Goal: Transaction & Acquisition: Purchase product/service

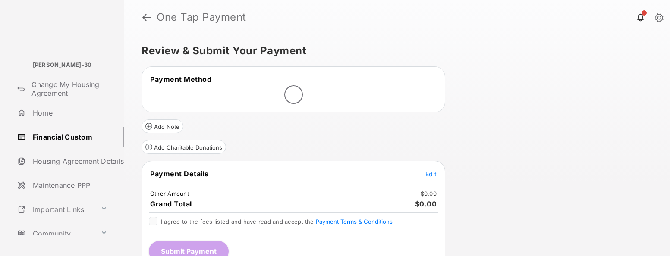
click at [432, 173] on span "Edit" at bounding box center [431, 173] width 11 height 7
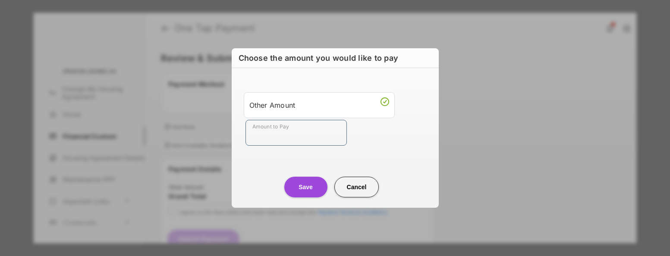
click at [298, 138] on input "Amount to Pay" at bounding box center [296, 133] width 101 height 26
type input "****"
click at [313, 191] on button "Save" at bounding box center [305, 187] width 43 height 21
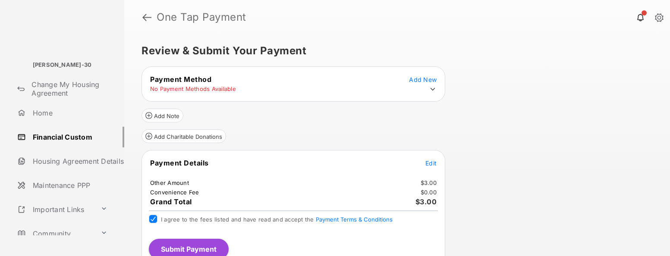
click at [432, 88] on icon at bounding box center [433, 89] width 8 height 8
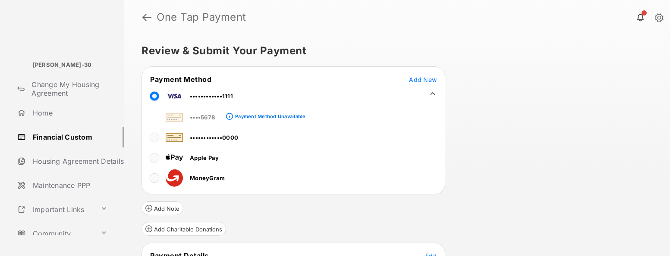
click at [489, 136] on div "Review & Submit Your Payment Payment Method Add New ••••••••••••1111 ••••5678 P…" at bounding box center [397, 146] width 546 height 222
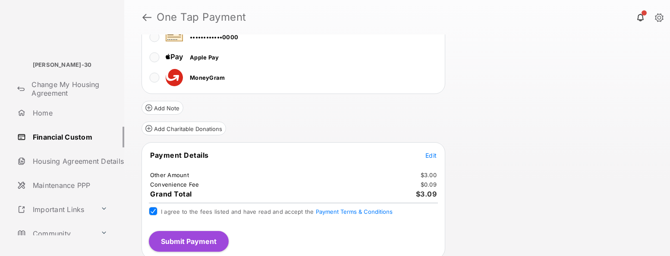
scroll to position [104, 0]
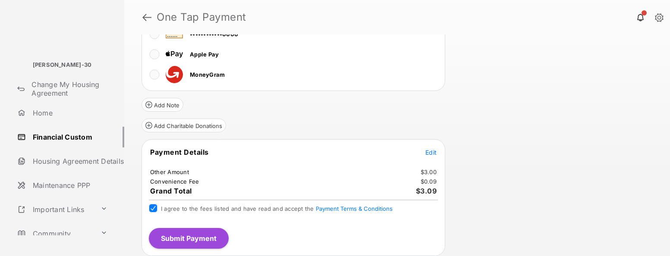
click at [170, 245] on button "Submit Payment" at bounding box center [189, 238] width 80 height 21
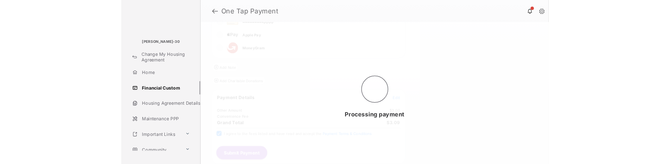
scroll to position [0, 0]
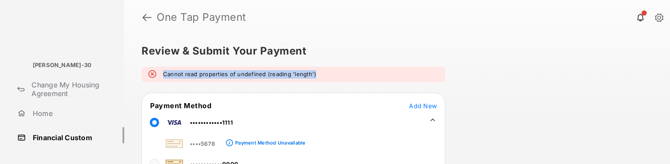
drag, startPoint x: 325, startPoint y: 76, endPoint x: 160, endPoint y: 78, distance: 165.7
click at [160, 78] on div "Cannot read properties of undefined (reading 'length')" at bounding box center [294, 74] width 304 height 16
click at [344, 72] on div "Cannot read properties of undefined (reading 'length')" at bounding box center [294, 74] width 304 height 16
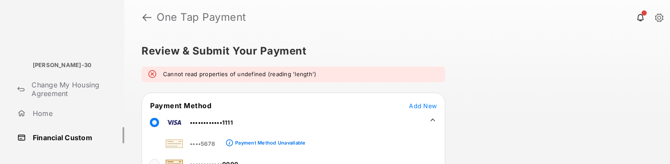
click at [597, 163] on div "Review & Submit Your Payment Cannot read properties of undefined (reading 'leng…" at bounding box center [397, 99] width 546 height 129
click at [166, 76] on em "Cannot read properties of undefined (reading 'length')" at bounding box center [239, 74] width 153 height 9
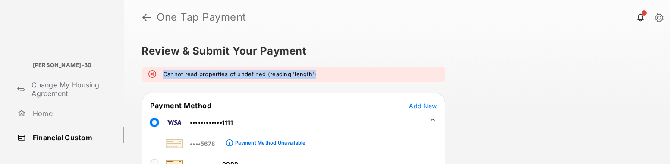
drag, startPoint x: 166, startPoint y: 76, endPoint x: 348, endPoint y: 74, distance: 182.1
click at [348, 74] on div "Cannot read properties of undefined (reading 'length')" at bounding box center [294, 74] width 304 height 16
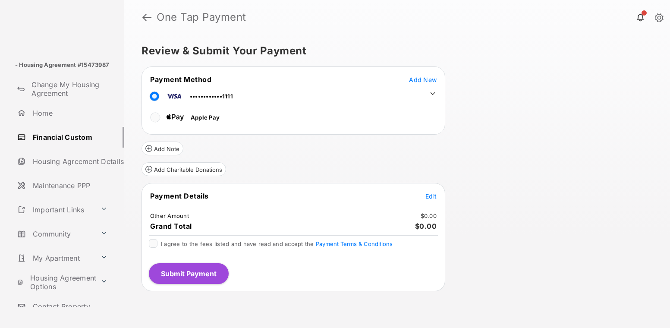
click at [430, 193] on span "Edit" at bounding box center [431, 195] width 11 height 7
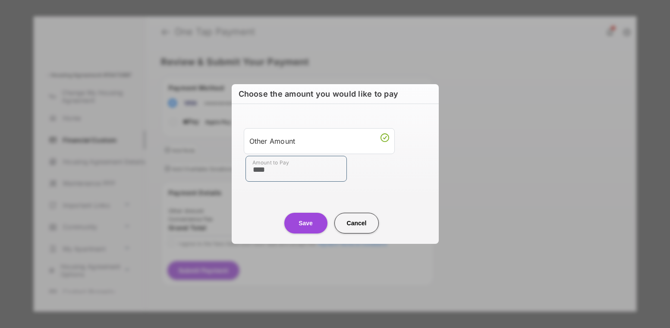
type input "****"
click at [307, 223] on button "Save" at bounding box center [305, 223] width 43 height 21
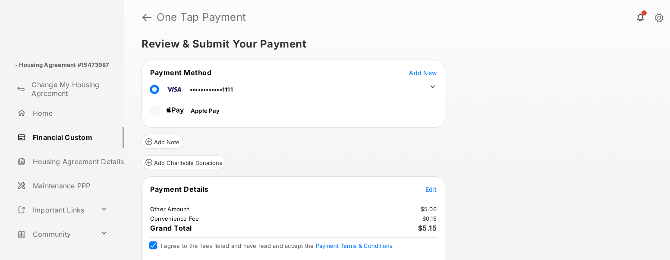
scroll to position [40, 0]
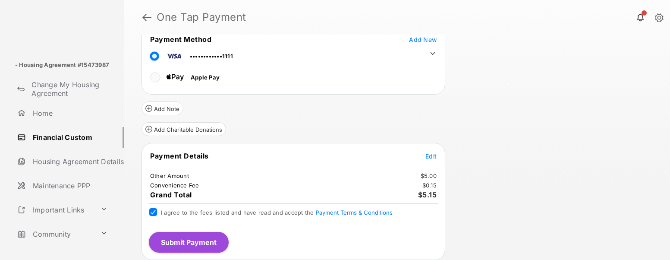
click at [192, 240] on button "Submit Payment" at bounding box center [189, 242] width 80 height 21
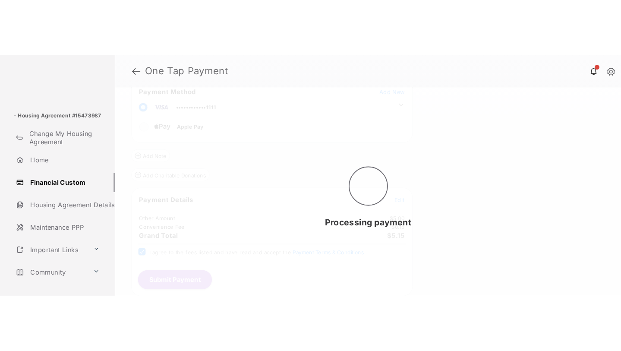
scroll to position [0, 0]
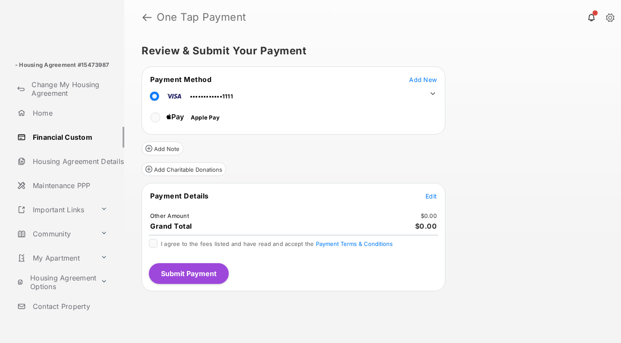
click at [432, 196] on span "Edit" at bounding box center [431, 195] width 11 height 7
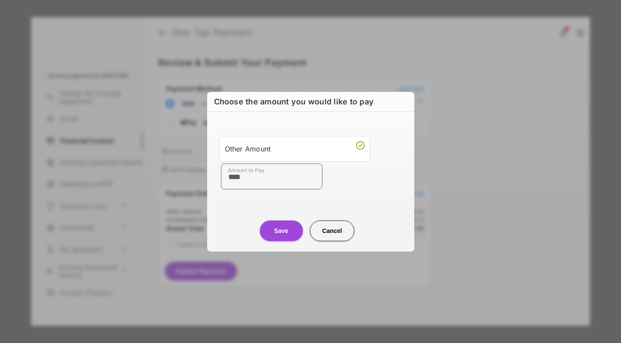
type input "****"
click at [281, 231] on button "Save" at bounding box center [281, 231] width 43 height 21
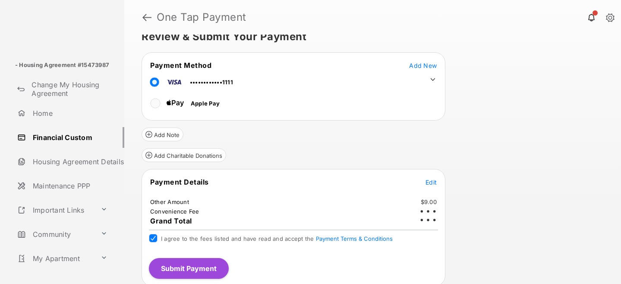
scroll to position [16, 0]
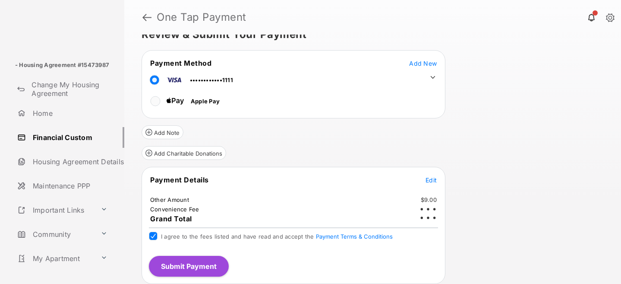
click at [192, 263] on button "Submit Payment" at bounding box center [189, 265] width 80 height 21
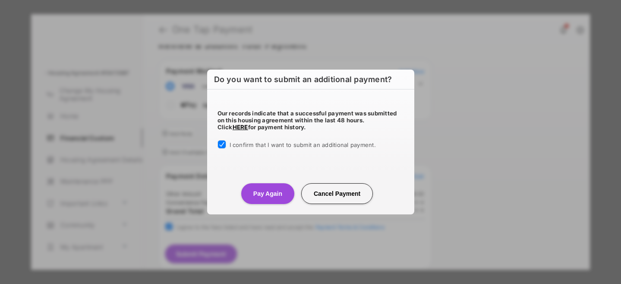
click at [274, 197] on button "Pay Again" at bounding box center [267, 193] width 53 height 21
